Goal: Task Accomplishment & Management: Use online tool/utility

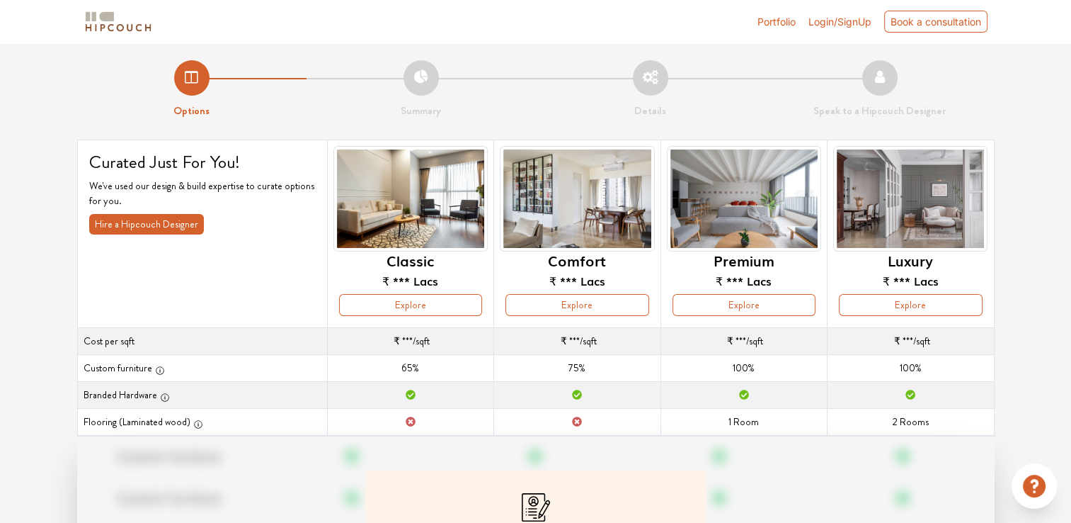
click at [402, 310] on button "Explore" at bounding box center [410, 305] width 143 height 22
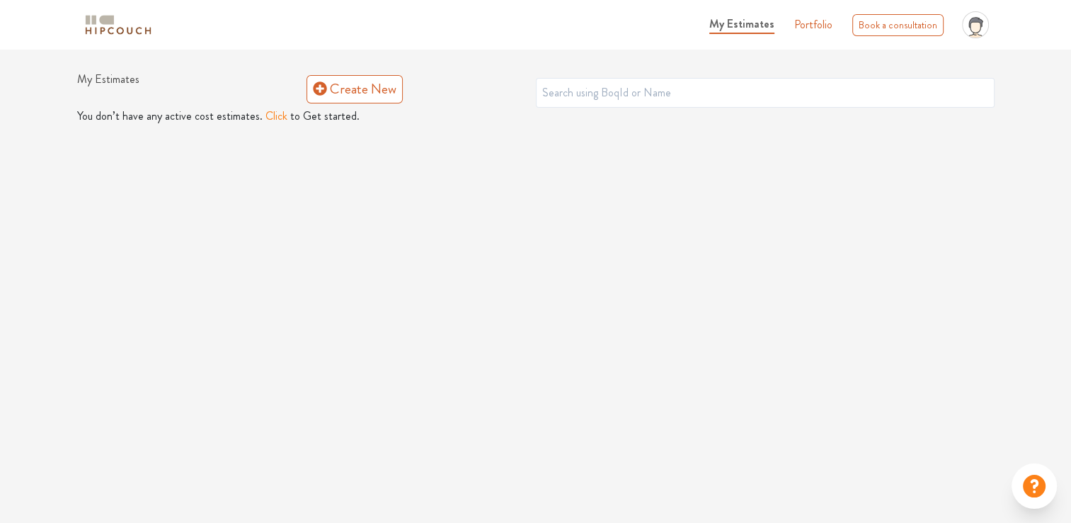
click at [274, 118] on button "Click" at bounding box center [277, 116] width 22 height 17
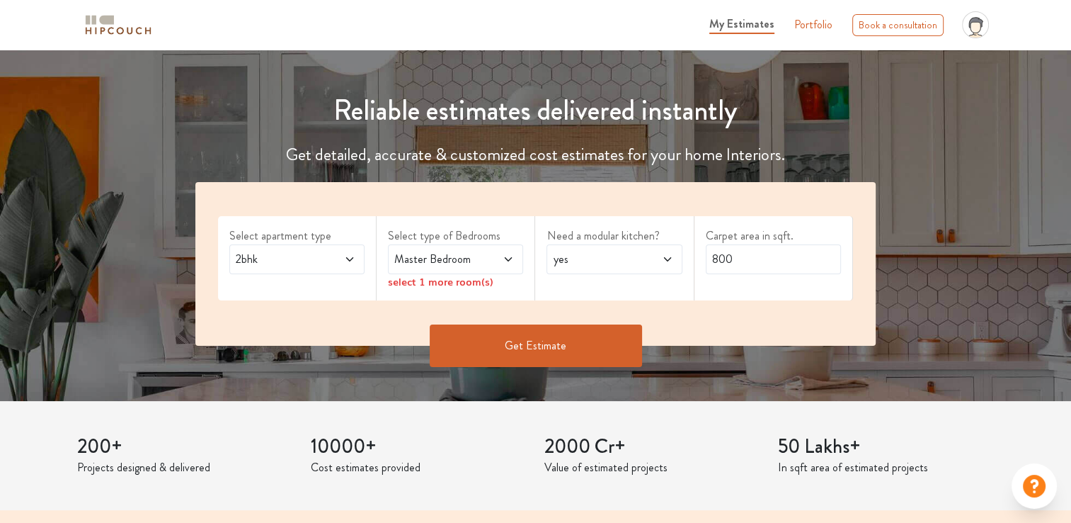
scroll to position [142, 0]
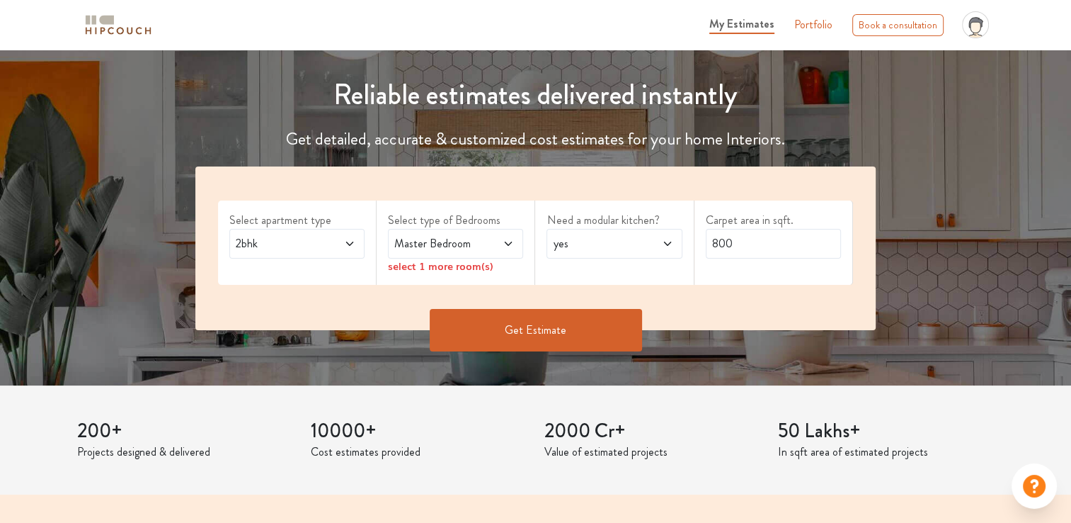
click at [569, 327] on button "Get Estimate" at bounding box center [536, 330] width 212 height 42
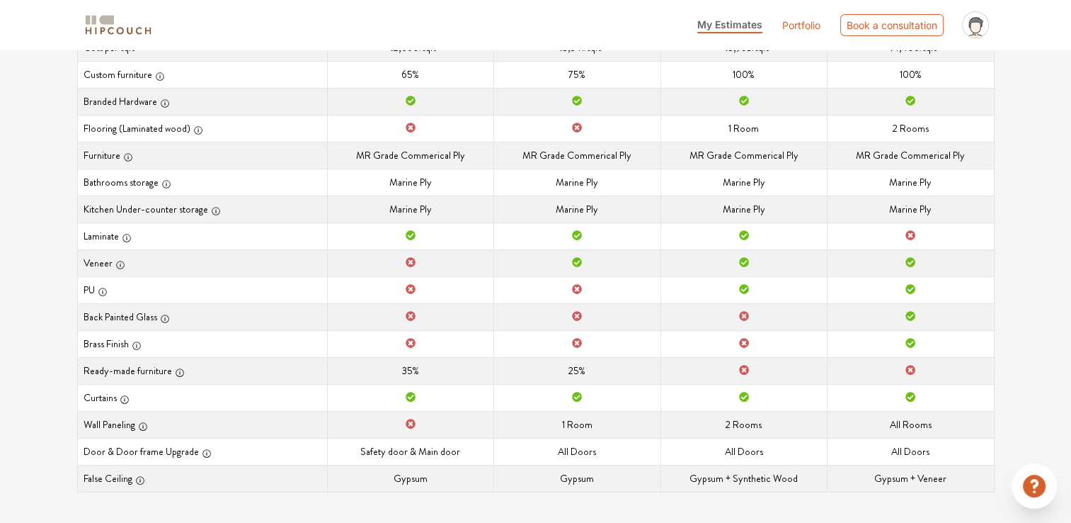
scroll to position [301, 0]
click at [450, 455] on td "Door & Door frame Upgrade Safety door & Main door" at bounding box center [410, 450] width 166 height 27
